Goal: Task Accomplishment & Management: Use online tool/utility

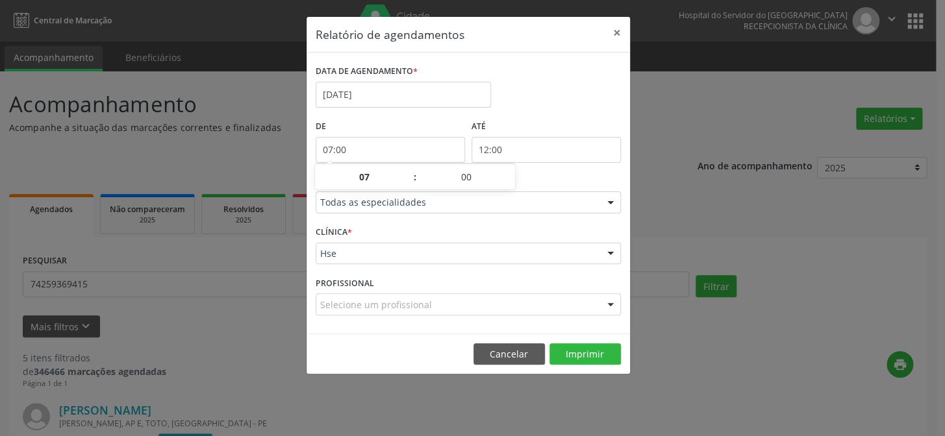
click at [602, 149] on input "12:00" at bounding box center [546, 150] width 149 height 26
click at [564, 170] on span at bounding box center [564, 170] width 9 height 13
type input "13:00"
type input "13"
click at [563, 170] on span at bounding box center [564, 170] width 9 height 13
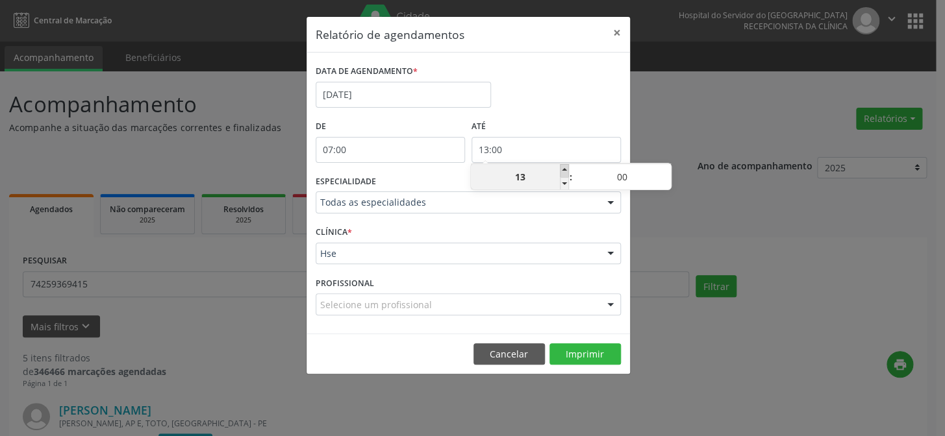
type input "14:00"
type input "14"
click at [563, 170] on span at bounding box center [564, 170] width 9 height 13
type input "15:00"
type input "15"
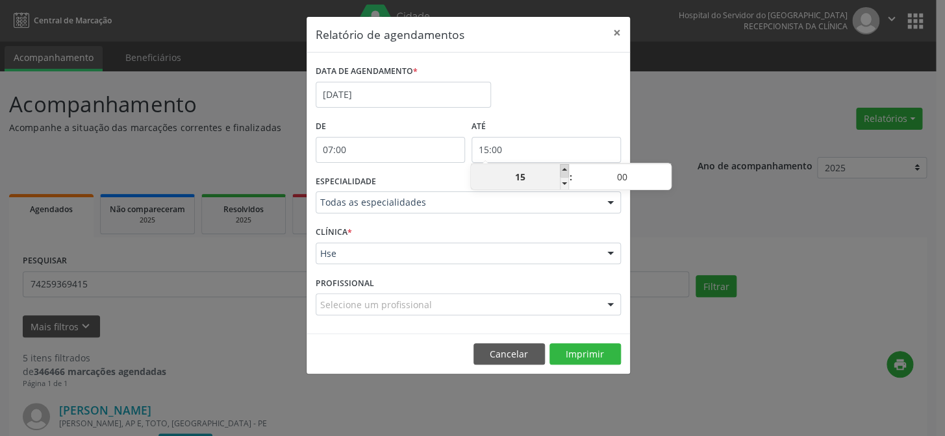
click at [563, 170] on span at bounding box center [564, 170] width 9 height 13
type input "16:00"
type input "16"
click at [561, 166] on span at bounding box center [564, 170] width 9 height 13
type input "17:00"
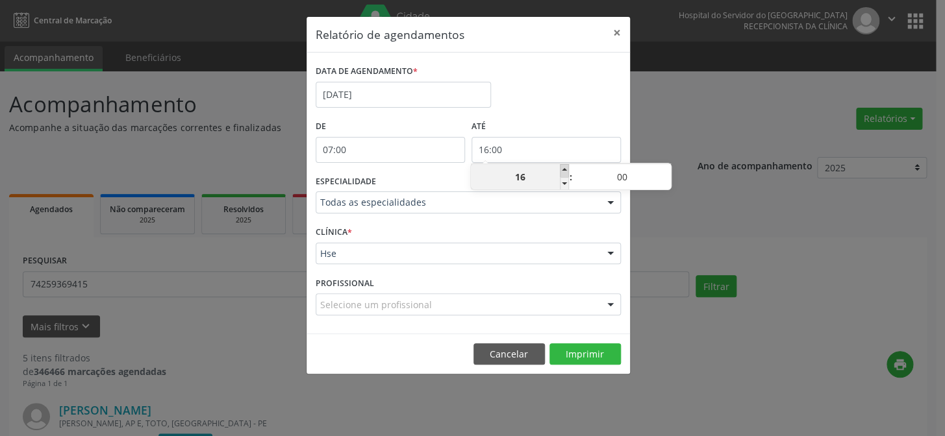
type input "17"
click at [561, 166] on span at bounding box center [564, 170] width 9 height 13
type input "18:00"
type input "18"
click at [561, 166] on span at bounding box center [564, 170] width 9 height 13
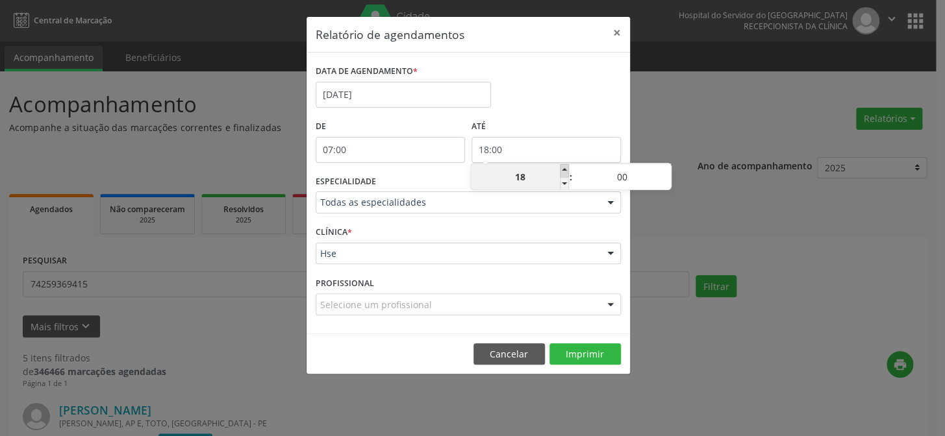
type input "19:00"
type input "19"
click at [561, 166] on span at bounding box center [564, 170] width 9 height 13
type input "20:00"
type input "20"
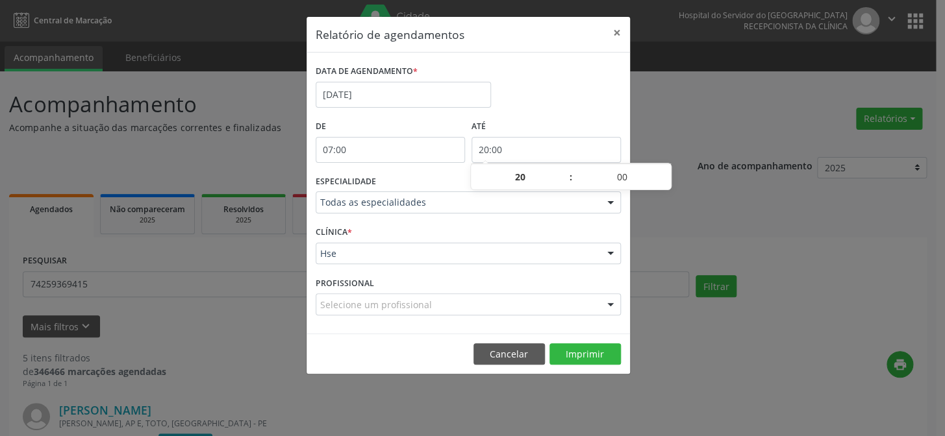
click at [612, 202] on div at bounding box center [610, 203] width 19 height 22
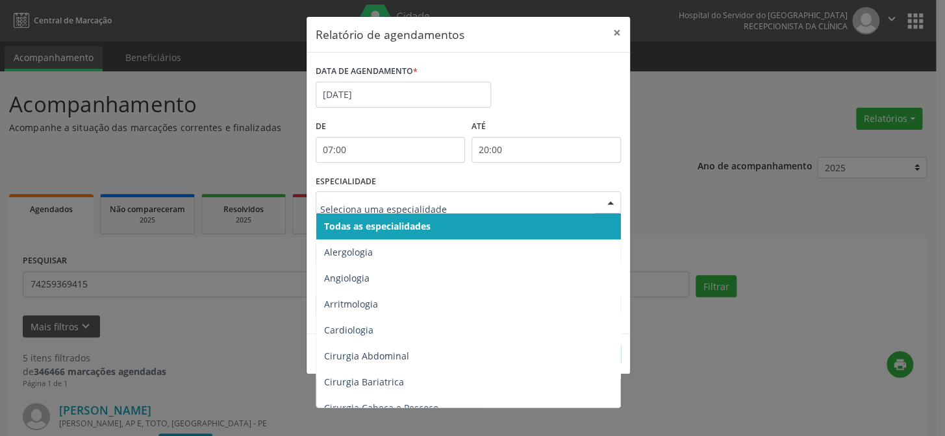
click at [597, 227] on span "Todas as especialidades" at bounding box center [469, 227] width 306 height 26
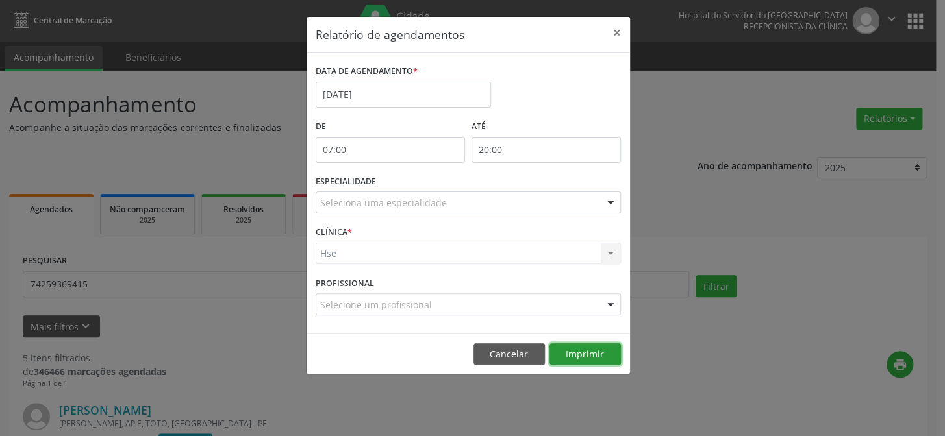
click at [591, 351] on button "Imprimir" at bounding box center [584, 355] width 71 height 22
click at [585, 349] on button "Imprimir" at bounding box center [584, 355] width 71 height 22
